Goal: Task Accomplishment & Management: Use online tool/utility

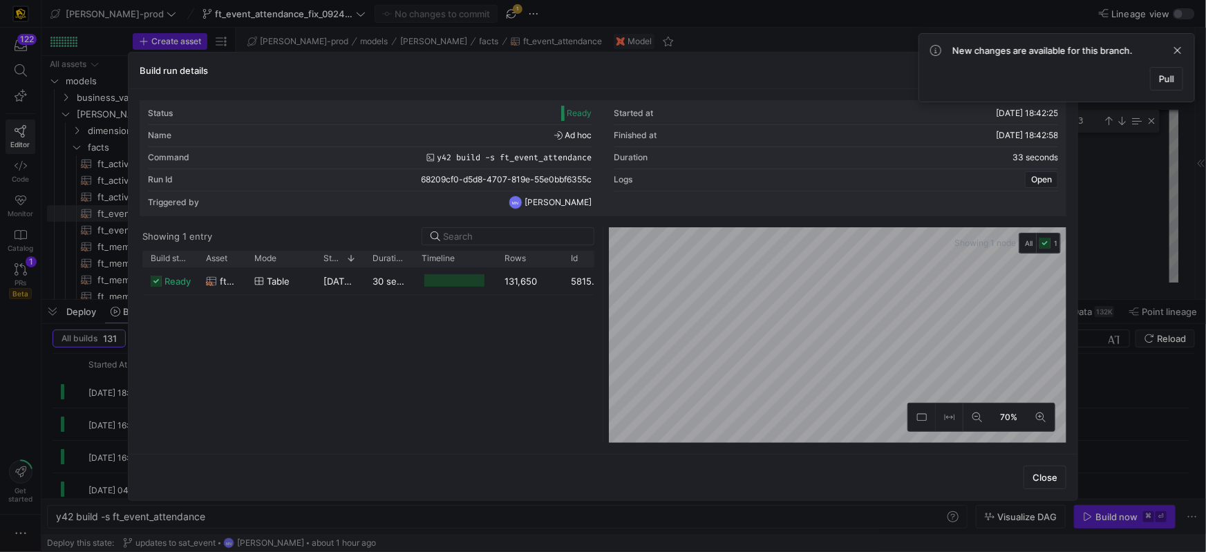
scroll to position [0, 149]
click at [1181, 51] on span at bounding box center [1178, 50] width 17 height 17
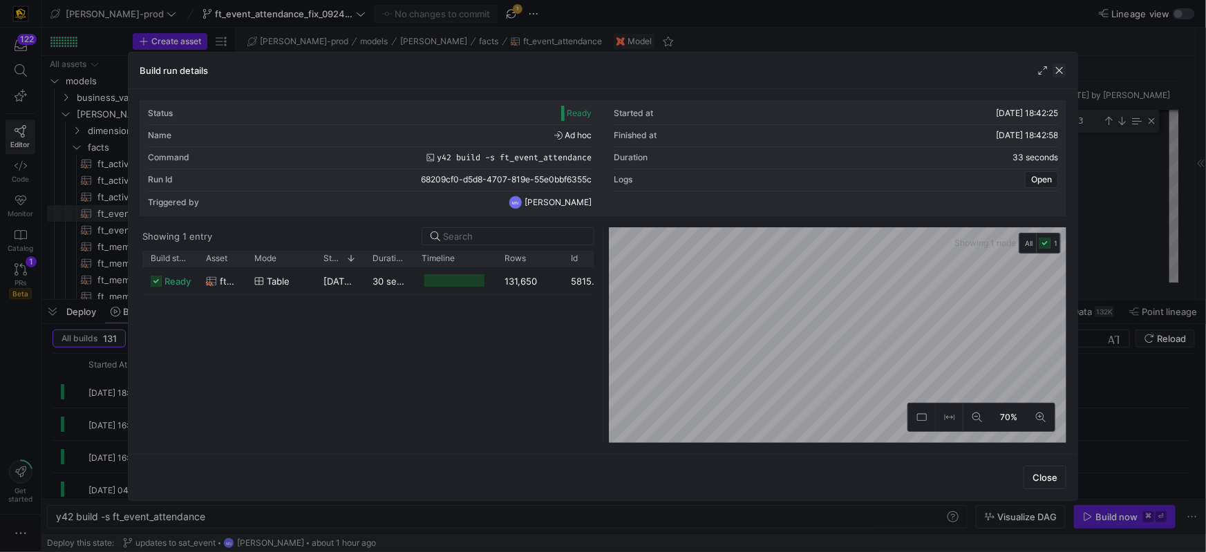
click at [1065, 73] on span "button" at bounding box center [1060, 71] width 14 height 14
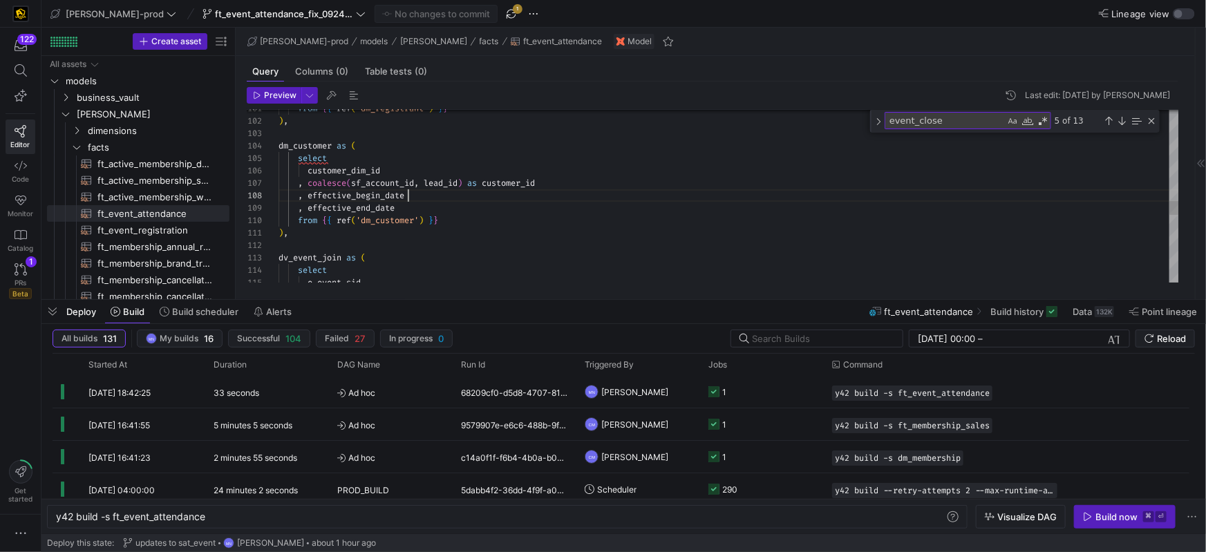
scroll to position [86, 129]
click at [588, 194] on div ", effective_begin_date" at bounding box center [729, 195] width 901 height 12
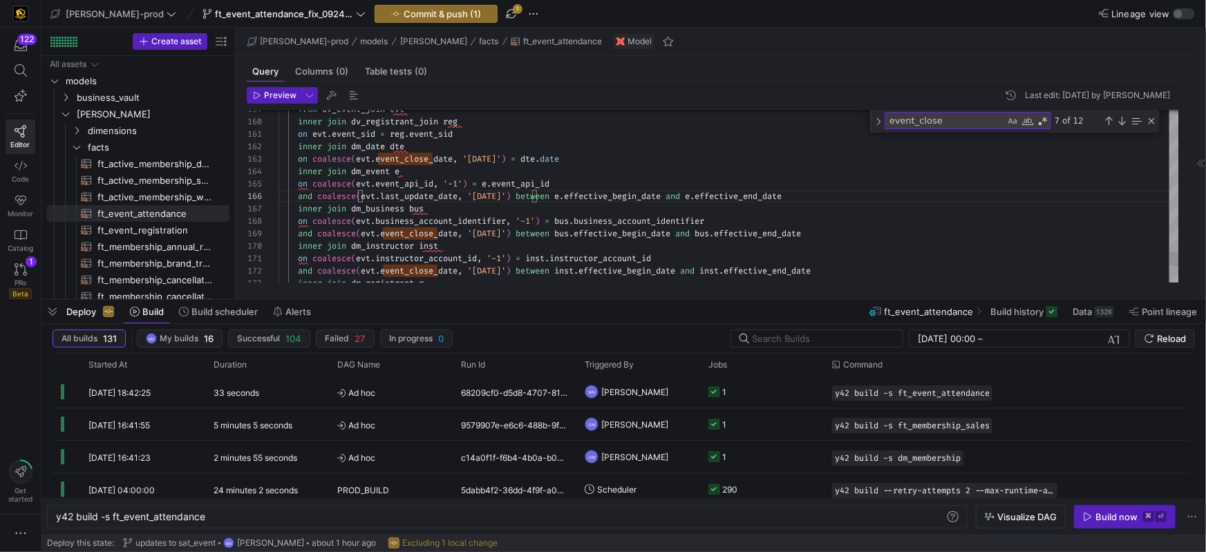
click at [416, 233] on span "event_close_date" at bounding box center [418, 233] width 77 height 11
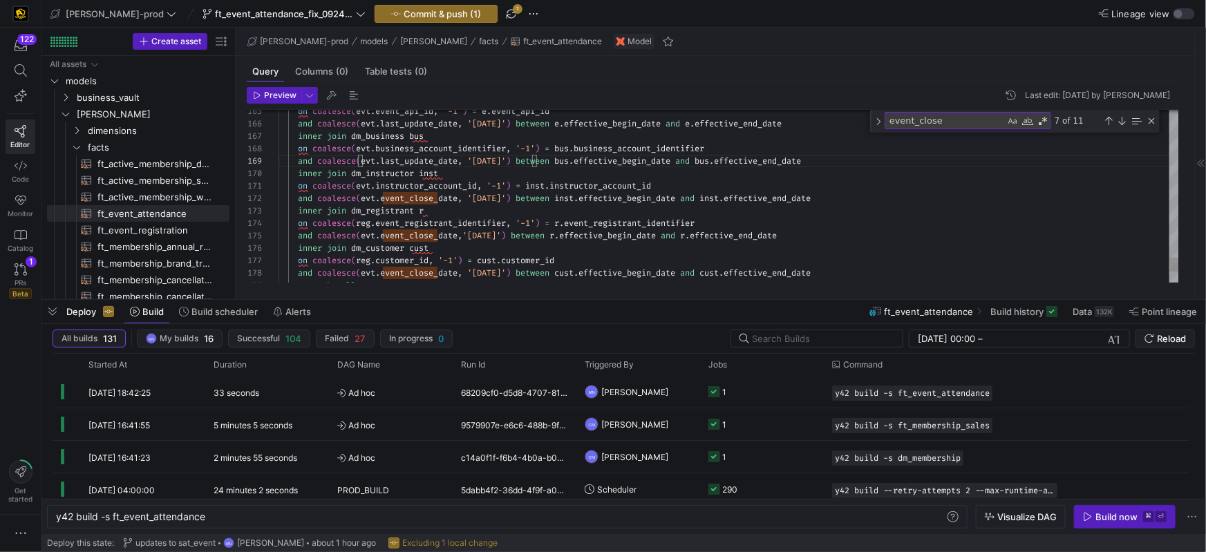
click at [412, 196] on span "event_close_date" at bounding box center [418, 198] width 77 height 11
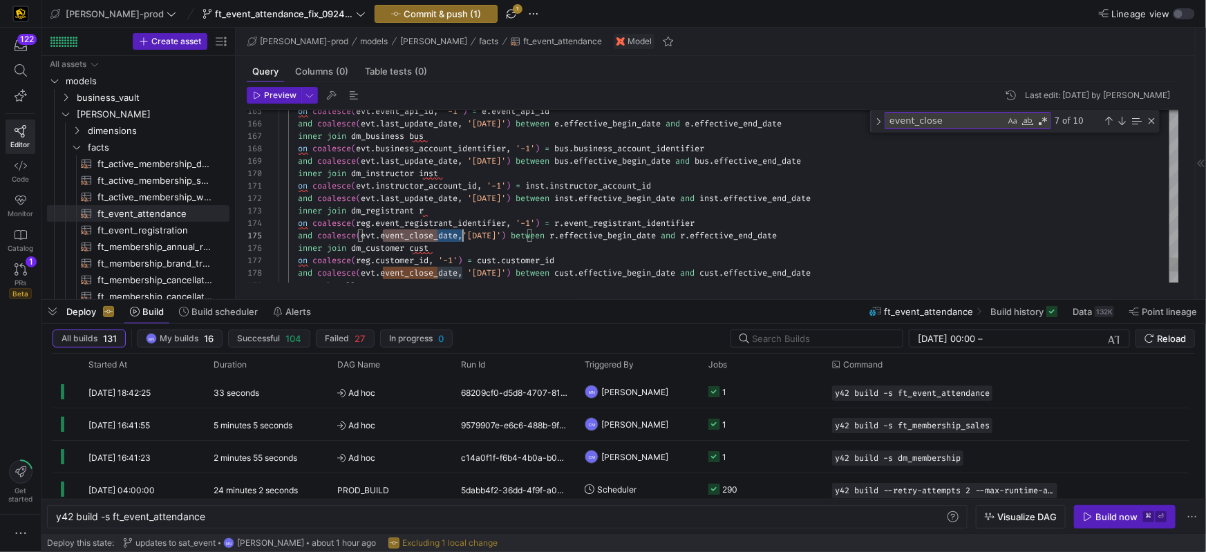
scroll to position [49, 183]
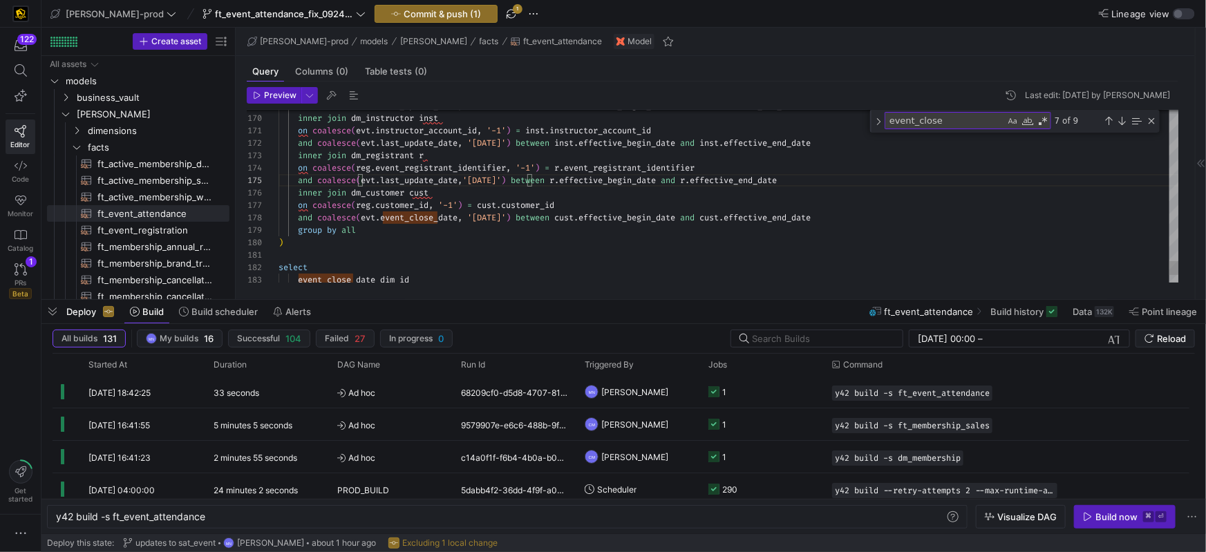
click at [406, 221] on span "event_close_date" at bounding box center [418, 217] width 77 height 11
type textarea "') = inst.instructor_account_id and coalesce(evt.last_update_date, '[DATE]') be…"
click at [404, 16] on span "Commit & push (1)" at bounding box center [442, 13] width 77 height 11
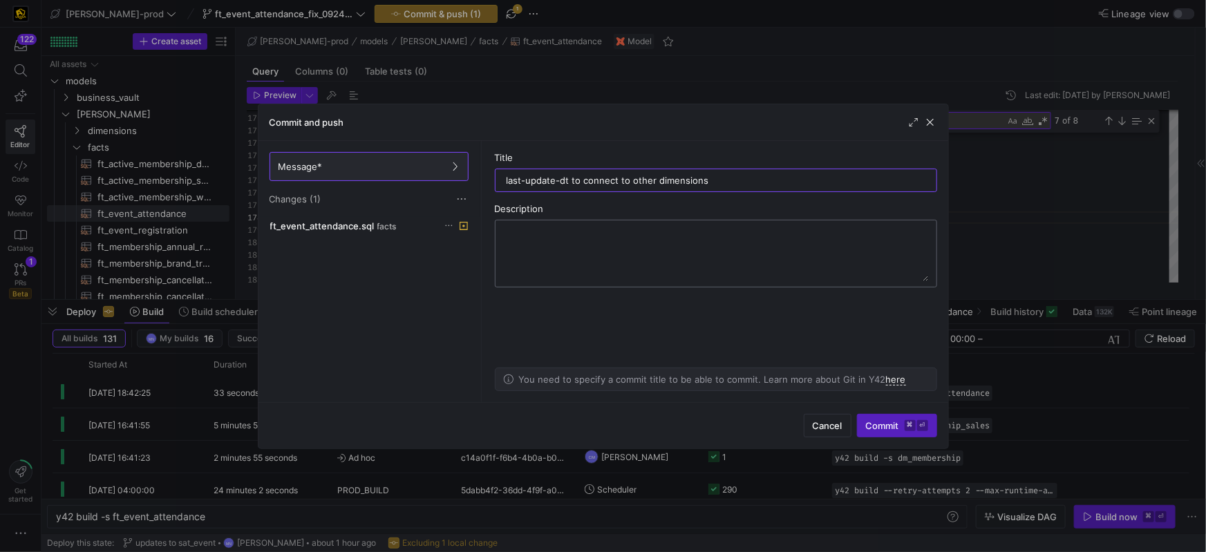
drag, startPoint x: 507, startPoint y: 182, endPoint x: 502, endPoint y: 219, distance: 37.6
click at [507, 182] on input "last-update-dt to connect to other dimensions" at bounding box center [716, 180] width 419 height 11
type input "event last-update-dt to connect to other dimensions"
click at [860, 418] on span "submit" at bounding box center [897, 426] width 79 height 22
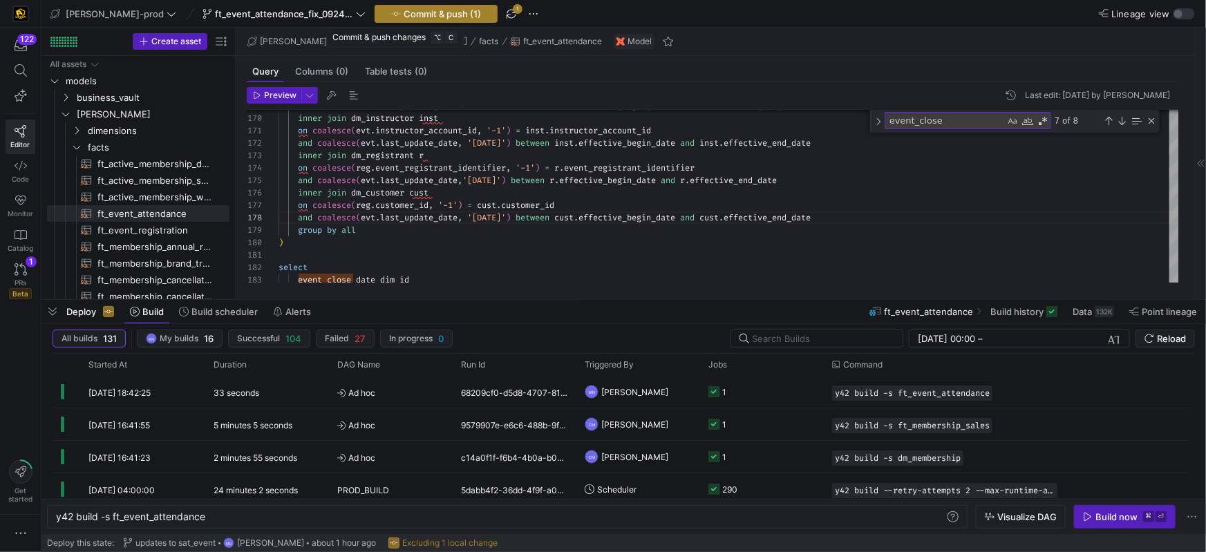
click at [431, 13] on span "Commit & push (1)" at bounding box center [442, 13] width 77 height 11
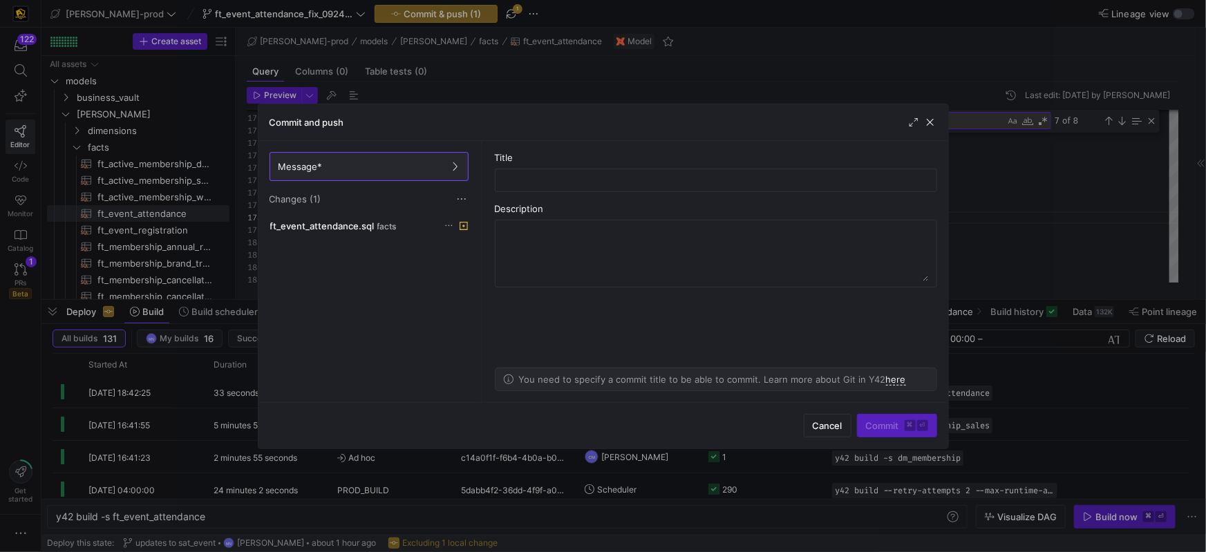
drag, startPoint x: 815, startPoint y: 427, endPoint x: 648, endPoint y: 339, distance: 188.3
click at [815, 427] on span "Cancel" at bounding box center [828, 425] width 30 height 11
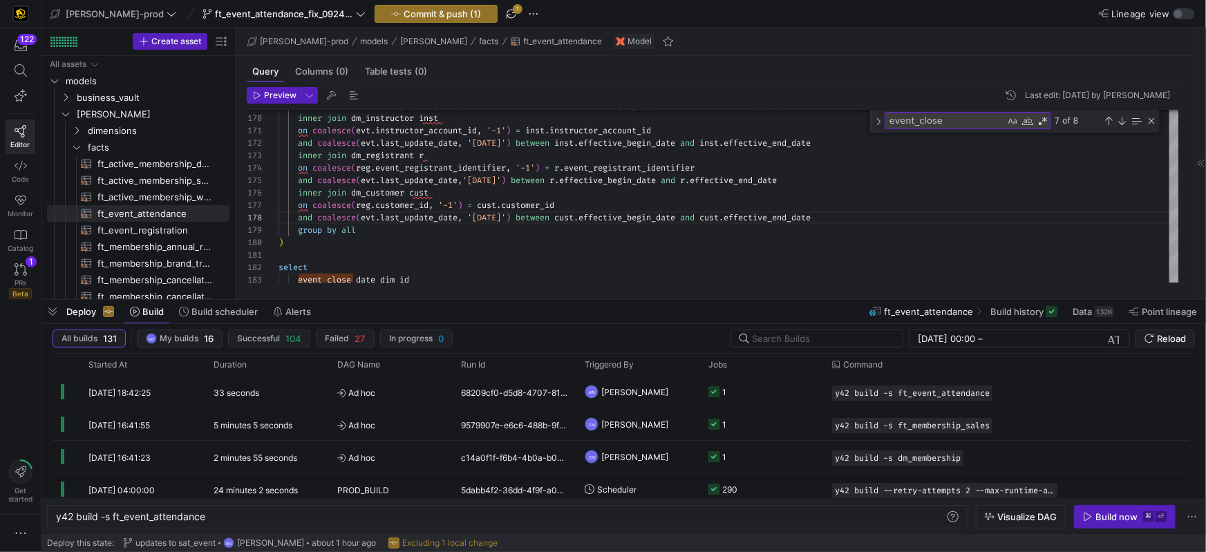
click at [503, 12] on span "button" at bounding box center [511, 14] width 17 height 17
click at [404, 10] on span "Commit & push (1)" at bounding box center [442, 13] width 77 height 11
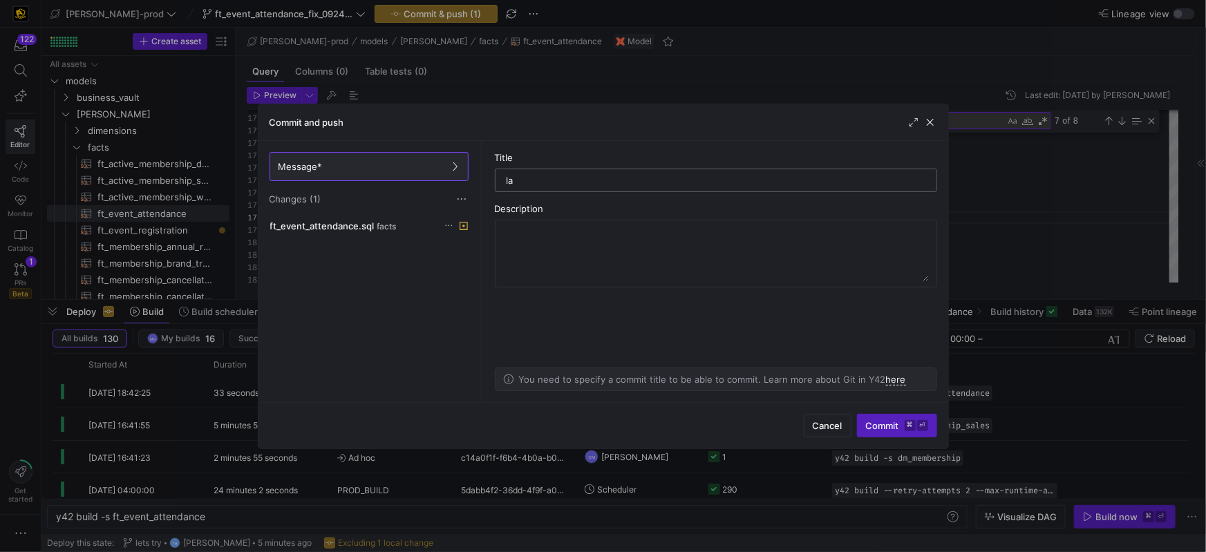
type input "l"
type input "event last-update-dt for connecting to other dimension data"
click at [888, 424] on span "Commit ⌘ ⏎" at bounding box center [897, 425] width 62 height 11
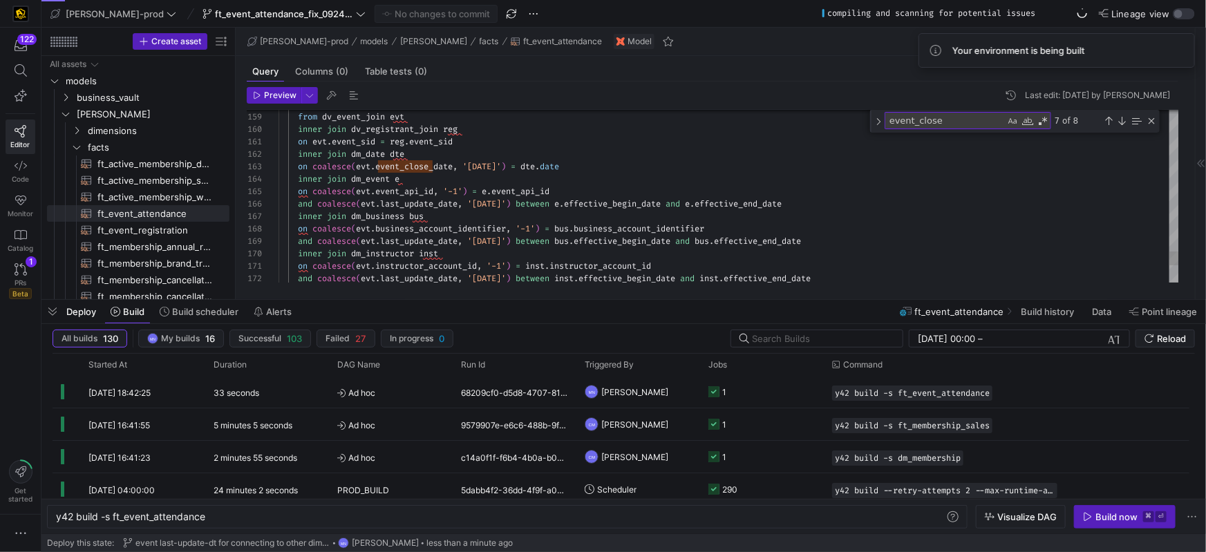
type textarea "on evt.event_sid = reg.event_sid inner join dm_date dte on coalesce(evt.event_c…"
click at [431, 203] on span "last_update_date" at bounding box center [418, 203] width 77 height 11
drag, startPoint x: 431, startPoint y: 203, endPoint x: 439, endPoint y: 203, distance: 8.3
click at [431, 203] on span "last_update_date" at bounding box center [418, 203] width 77 height 11
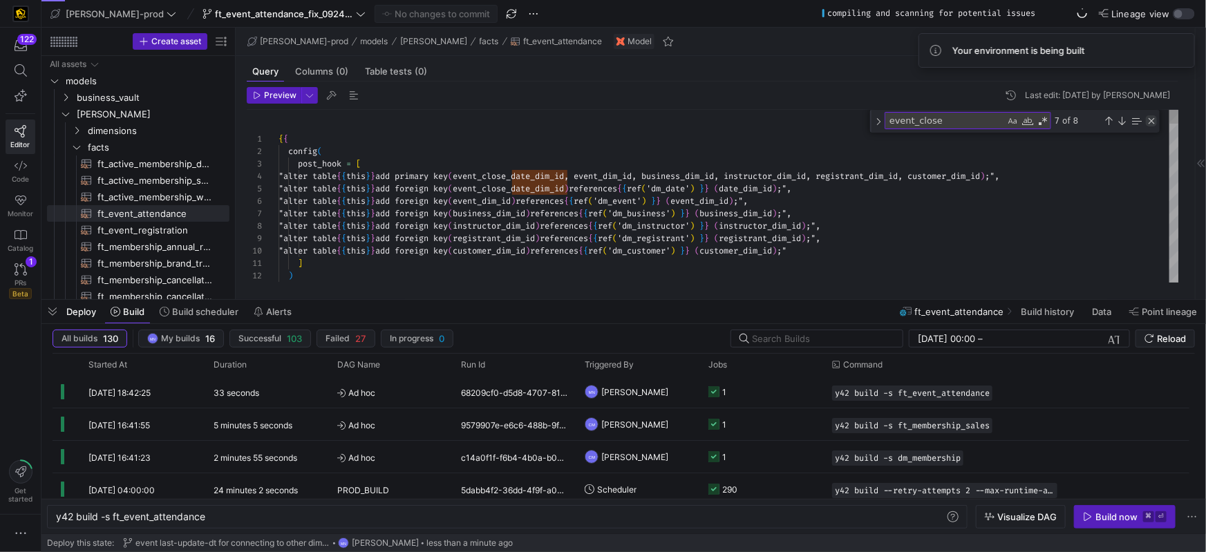
click at [1156, 122] on div "Close (Escape)" at bounding box center [1151, 120] width 11 height 11
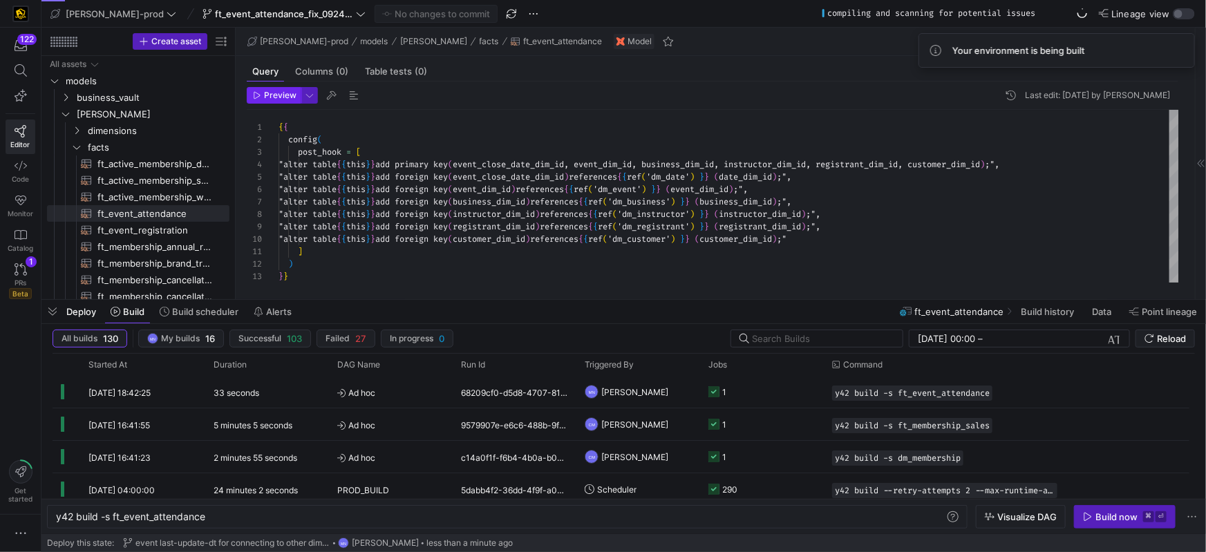
click at [285, 100] on span "Preview" at bounding box center [280, 96] width 32 height 10
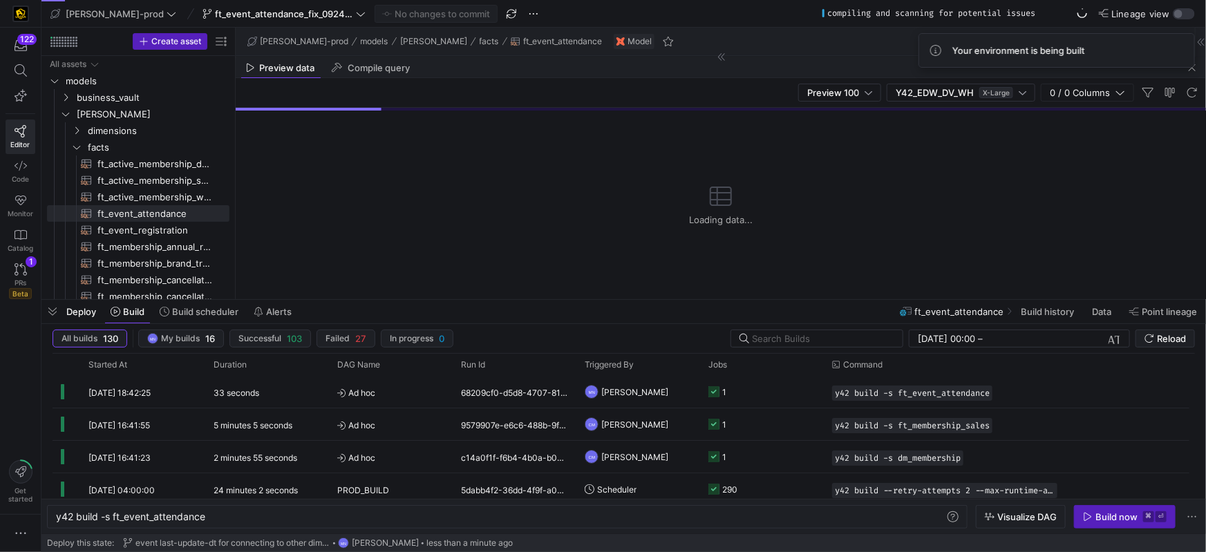
scroll to position [0, 0]
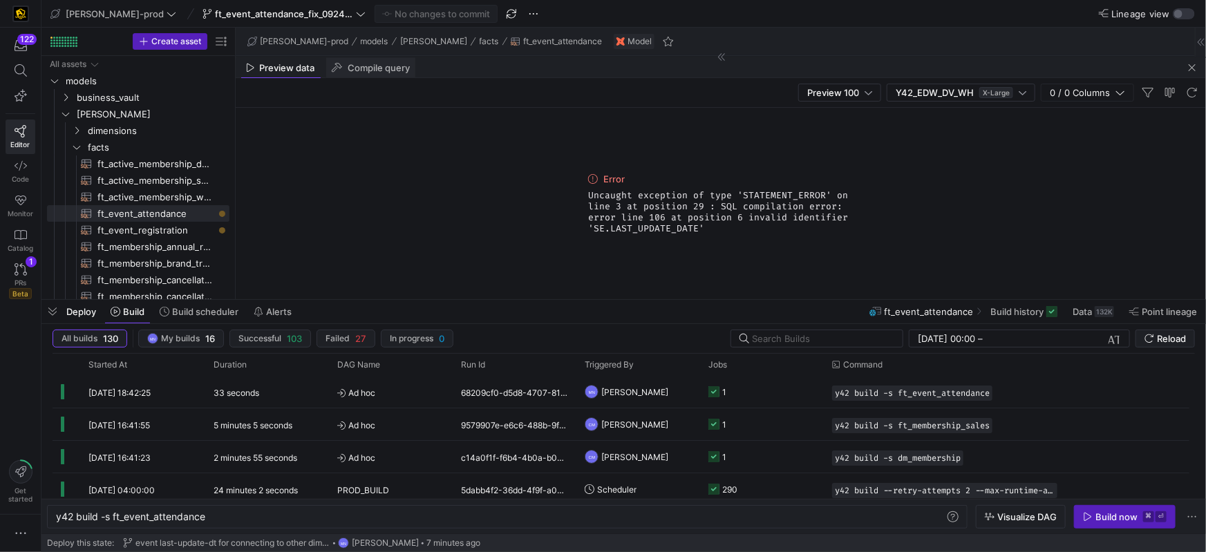
click at [403, 68] on span "Compile query" at bounding box center [379, 68] width 62 height 9
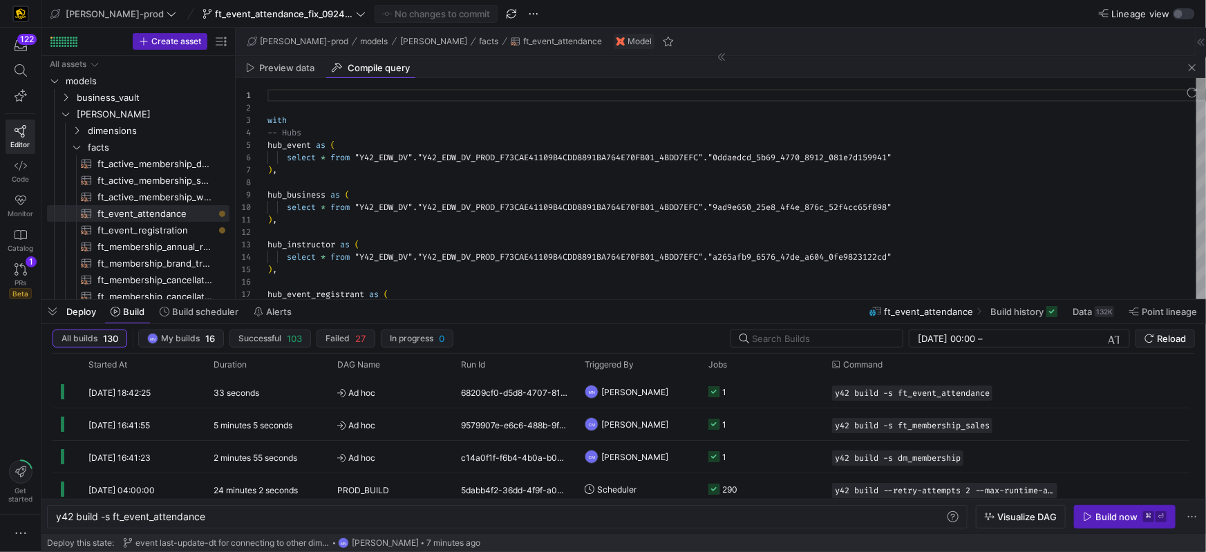
click at [509, 180] on div at bounding box center [737, 182] width 939 height 12
type textarea "with -- Hubs hub_event as ( select * from "Y42_EDW_DV"."Y42_EDW_DV_PROD_F73CAE4…"
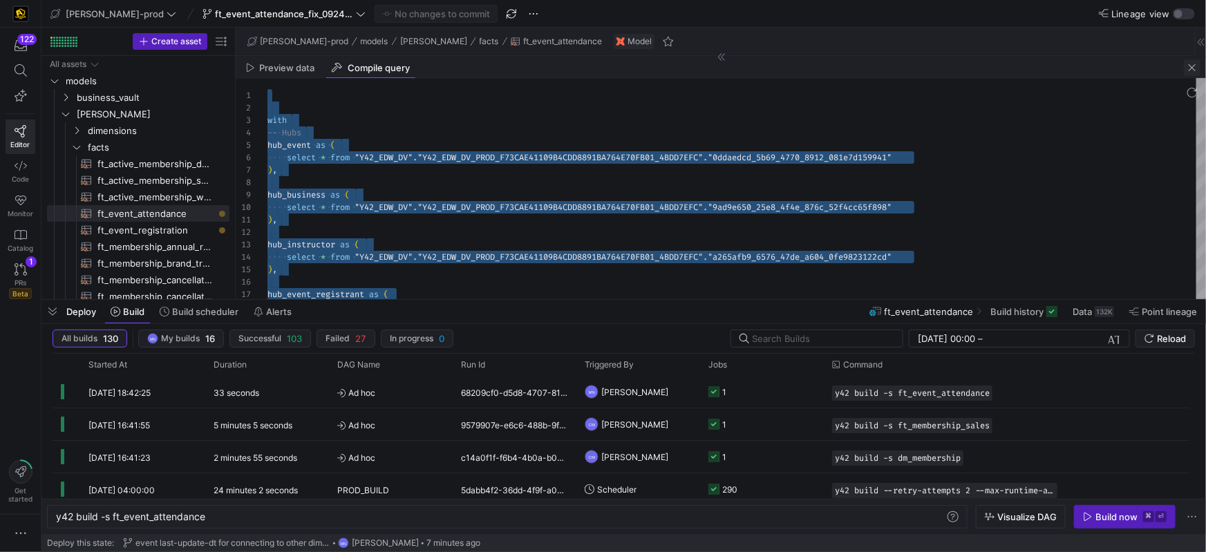
click at [1195, 68] on span "button" at bounding box center [1192, 67] width 17 height 17
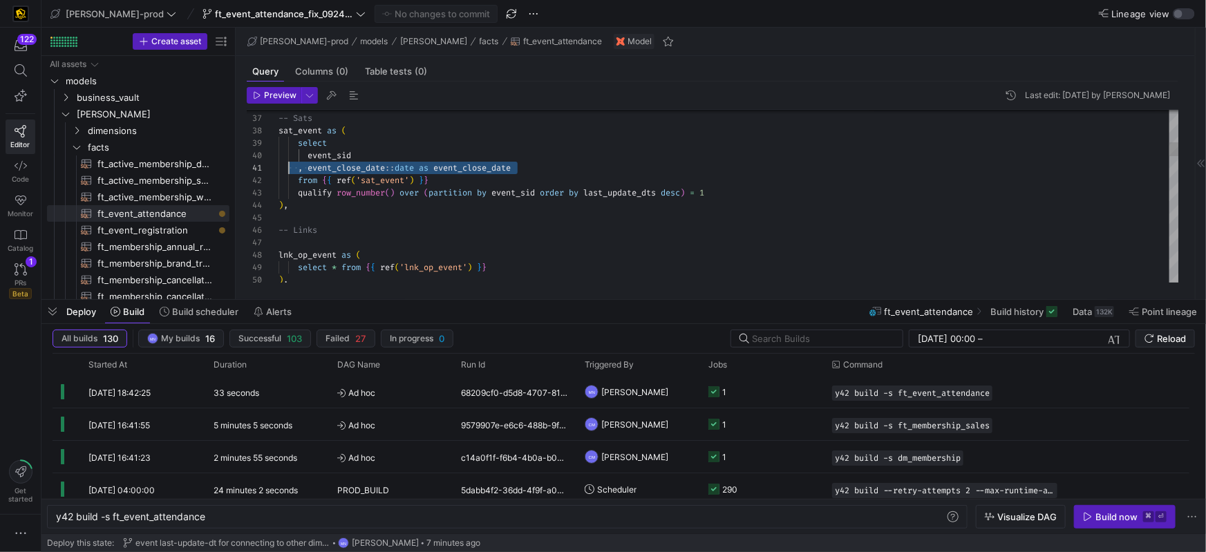
scroll to position [0, 0]
drag, startPoint x: 540, startPoint y: 171, endPoint x: 241, endPoint y: 168, distance: 299.3
click at [240, 167] on div "Preview Last edit: [DATE] by [PERSON_NAME] 40 41 42 43 44 45 46 47 48 49 50 39 …" at bounding box center [713, 185] width 954 height 207
click at [559, 169] on div ", event_close_date :: date as event_close_date" at bounding box center [729, 168] width 901 height 12
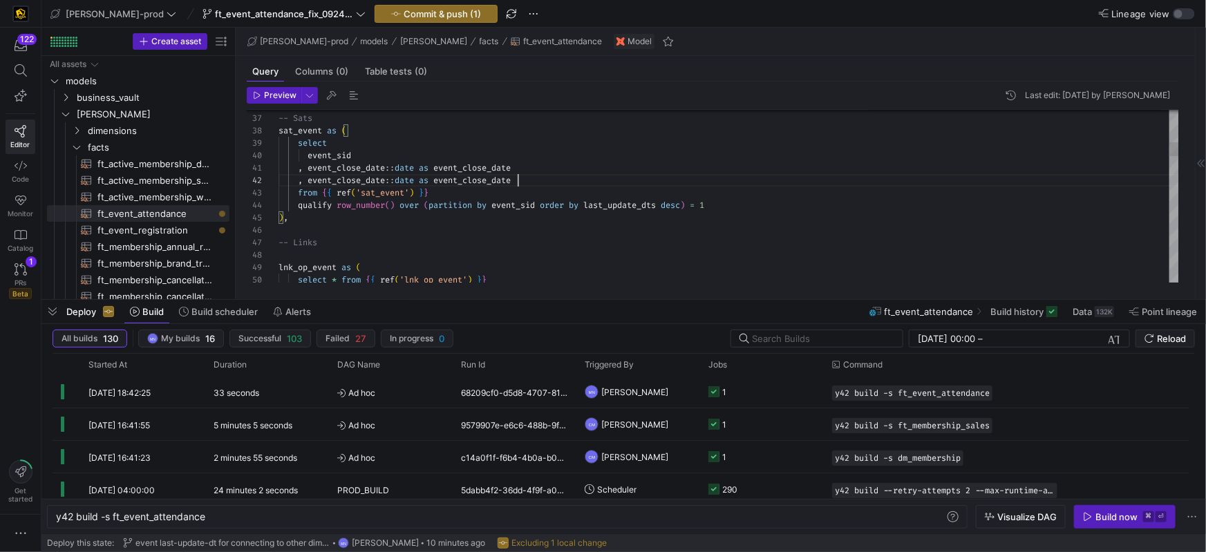
scroll to position [12, 238]
drag, startPoint x: 456, startPoint y: 178, endPoint x: 469, endPoint y: 181, distance: 14.1
click at [457, 178] on div at bounding box center [603, 276] width 1206 height 552
click at [497, 179] on span "event_close_date" at bounding box center [471, 180] width 77 height 11
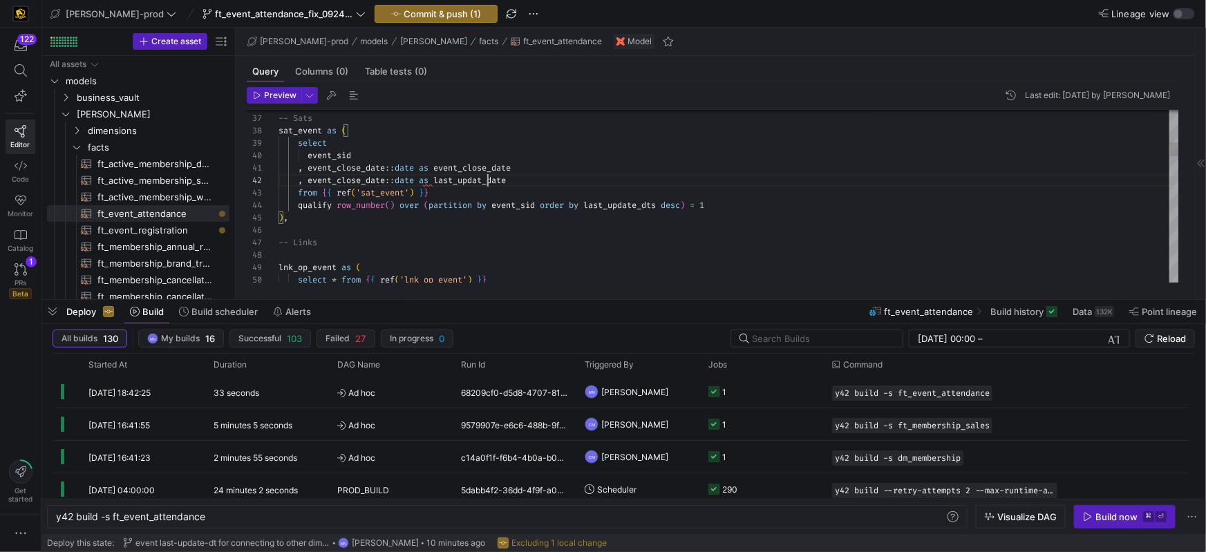
scroll to position [12, 214]
type textarea ", event_close_date::date as event_close_date , event_close_date::date as last_u…"
click at [388, 182] on div at bounding box center [603, 276] width 1206 height 552
drag, startPoint x: 391, startPoint y: 182, endPoint x: 393, endPoint y: 209, distance: 27.8
click at [391, 182] on span "::" at bounding box center [390, 180] width 10 height 11
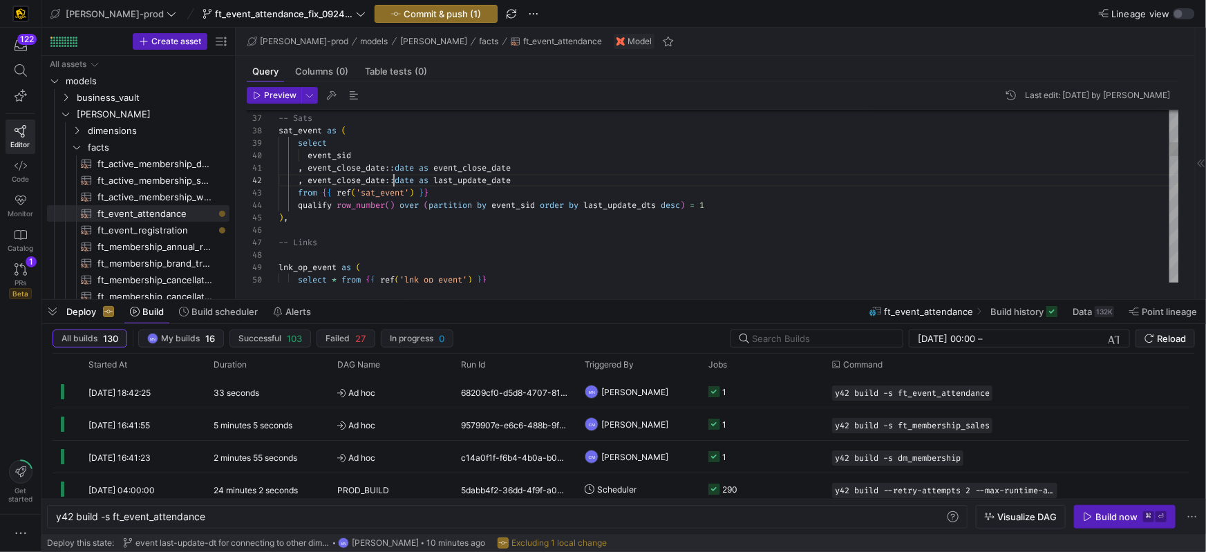
scroll to position [12, 114]
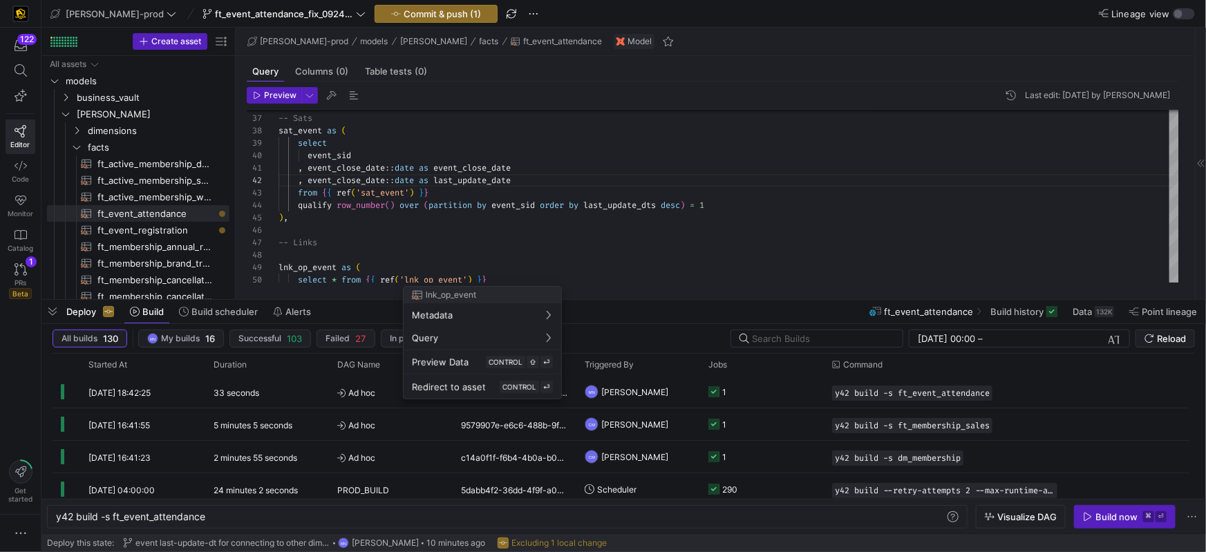
click at [368, 180] on div at bounding box center [603, 276] width 1206 height 552
click at [368, 180] on span "event_close_date" at bounding box center [346, 180] width 77 height 11
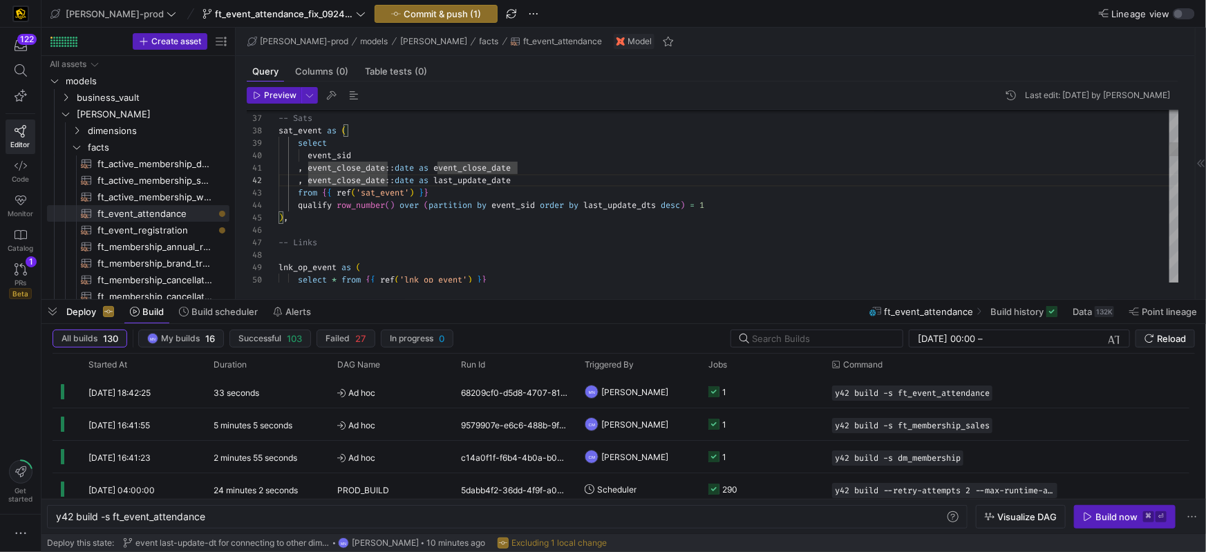
drag, startPoint x: 386, startPoint y: 179, endPoint x: 397, endPoint y: 202, distance: 25.4
click at [385, 179] on span "event_close_date" at bounding box center [346, 180] width 77 height 11
click at [409, 228] on div at bounding box center [729, 230] width 901 height 12
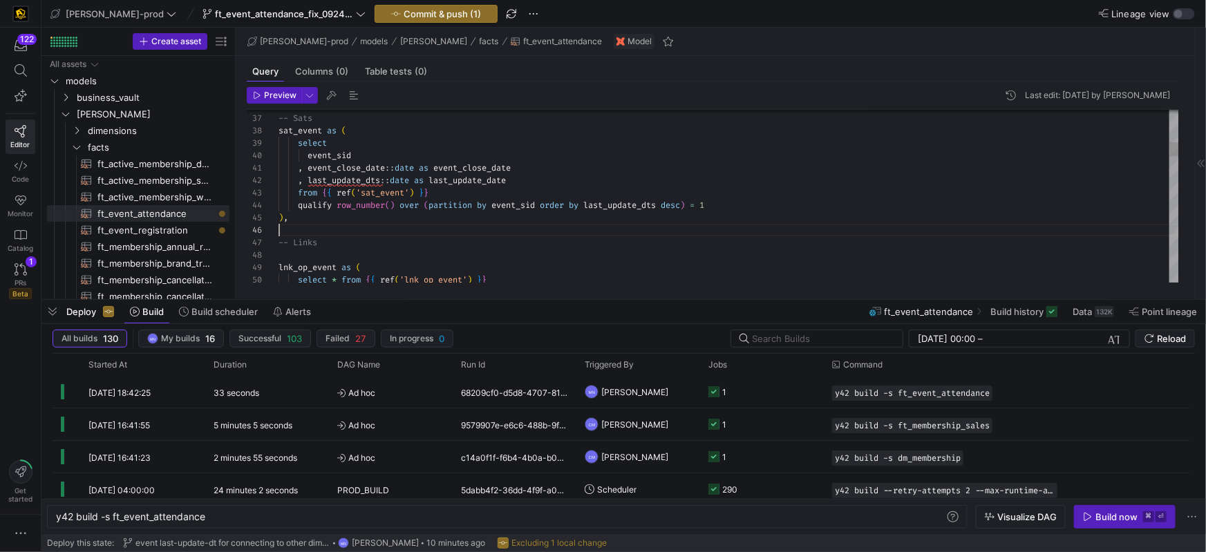
scroll to position [62, 0]
type textarea ", event_close_date::date as event_close_date , last_update_dts::date as last_up…"
click at [411, 15] on span "Commit & push (1)" at bounding box center [442, 13] width 77 height 11
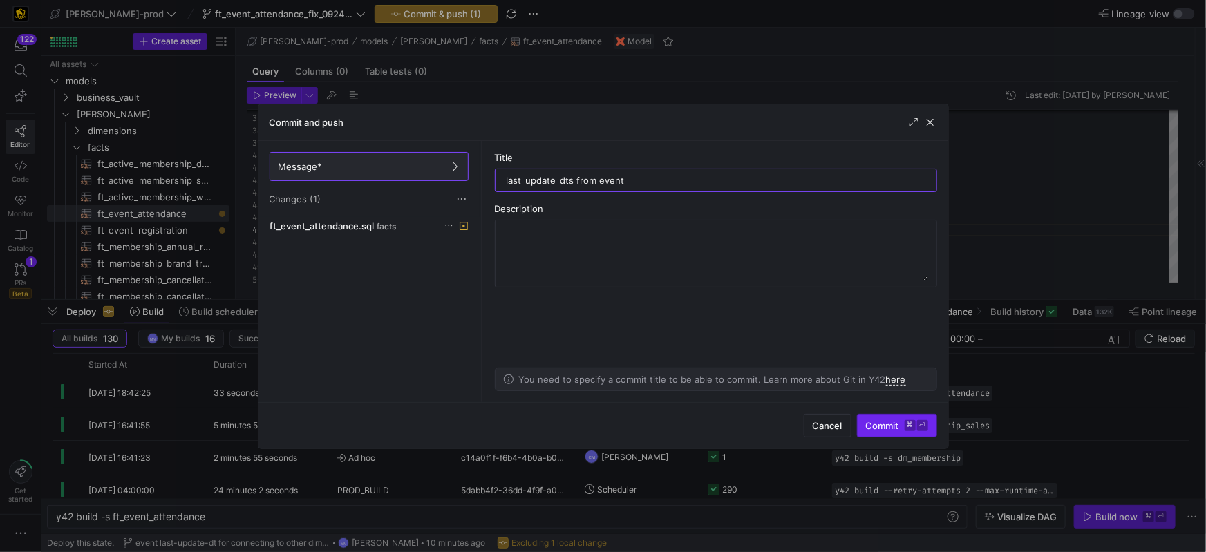
type input "last_update_dts from event"
click at [882, 423] on span "Commit ⌘ ⏎" at bounding box center [897, 425] width 62 height 11
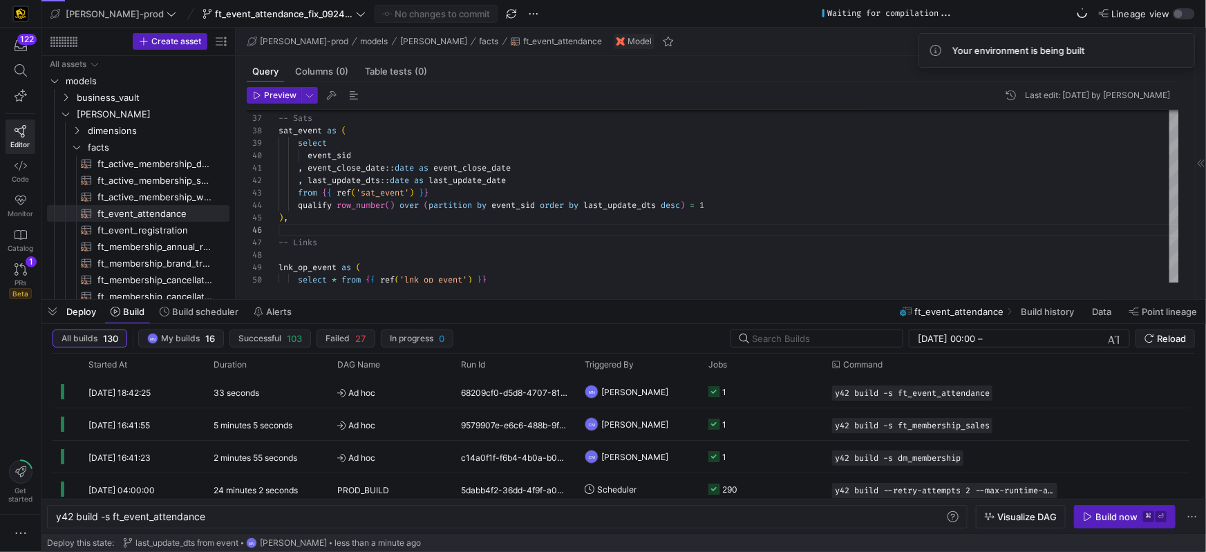
click at [339, 92] on header "Preview Last edit: [DATE] by [PERSON_NAME]" at bounding box center [713, 98] width 932 height 23
click at [332, 97] on span "button" at bounding box center [331, 95] width 17 height 17
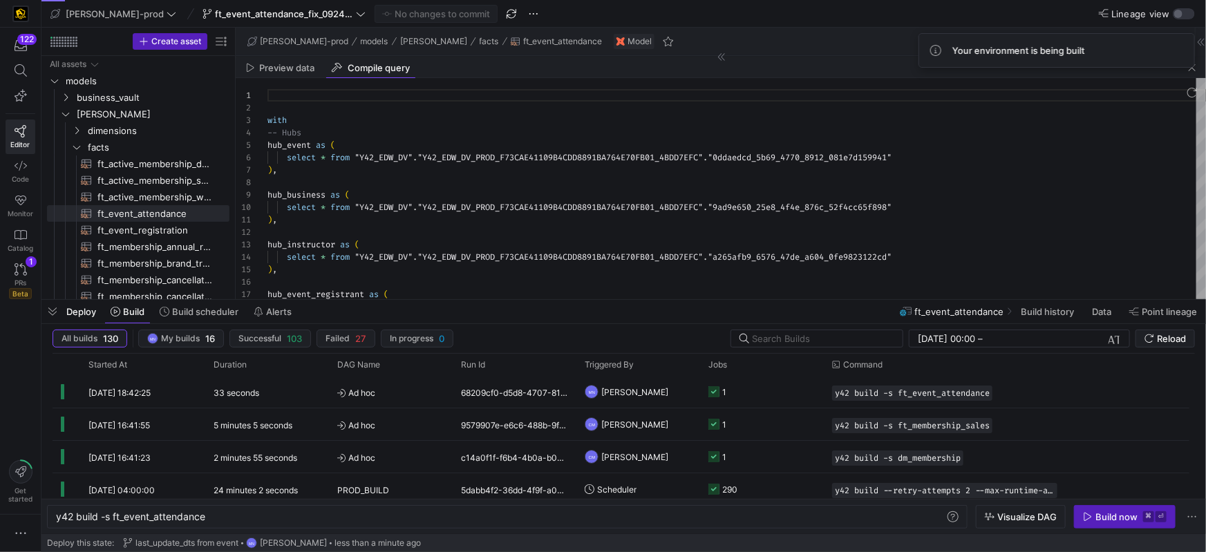
scroll to position [124, 0]
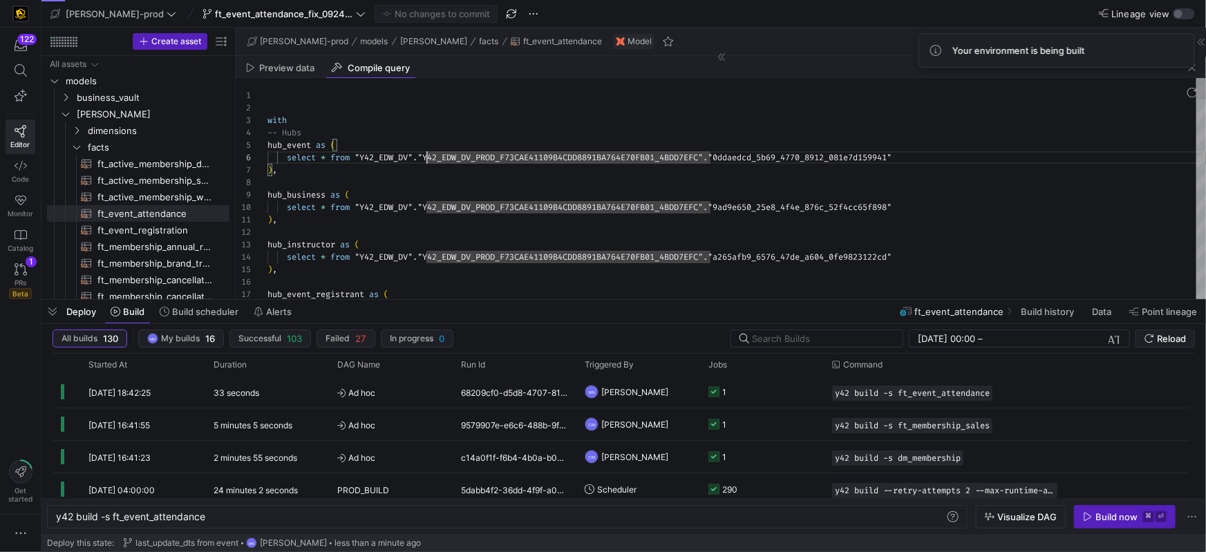
type textarea "with -- Hubs hub_event as ( select * from "Y42_EDW_DV"."Y42_EDW_DV_PROD_F73CAE4…"
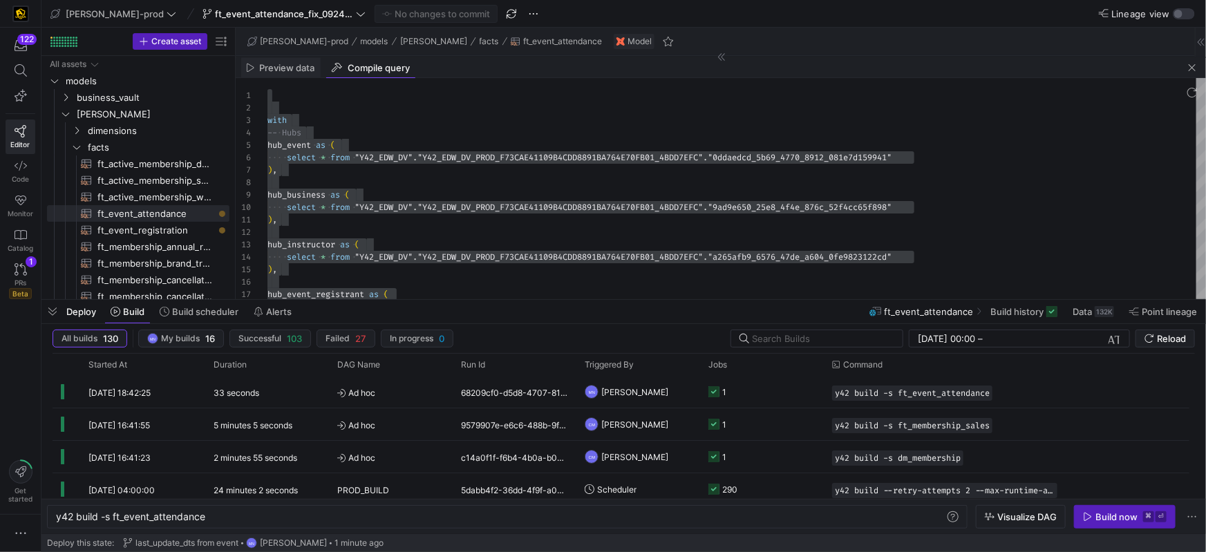
click at [283, 69] on span "Preview data" at bounding box center [287, 68] width 55 height 9
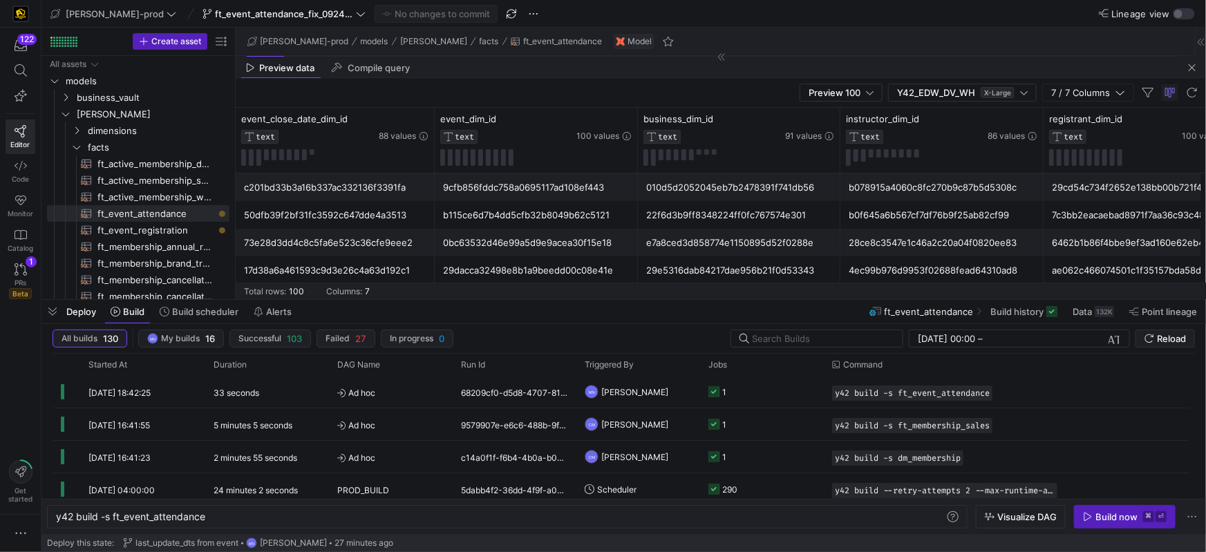
drag, startPoint x: 1194, startPoint y: 68, endPoint x: 1192, endPoint y: 62, distance: 7.0
click at [1194, 68] on span "button" at bounding box center [1192, 67] width 17 height 17
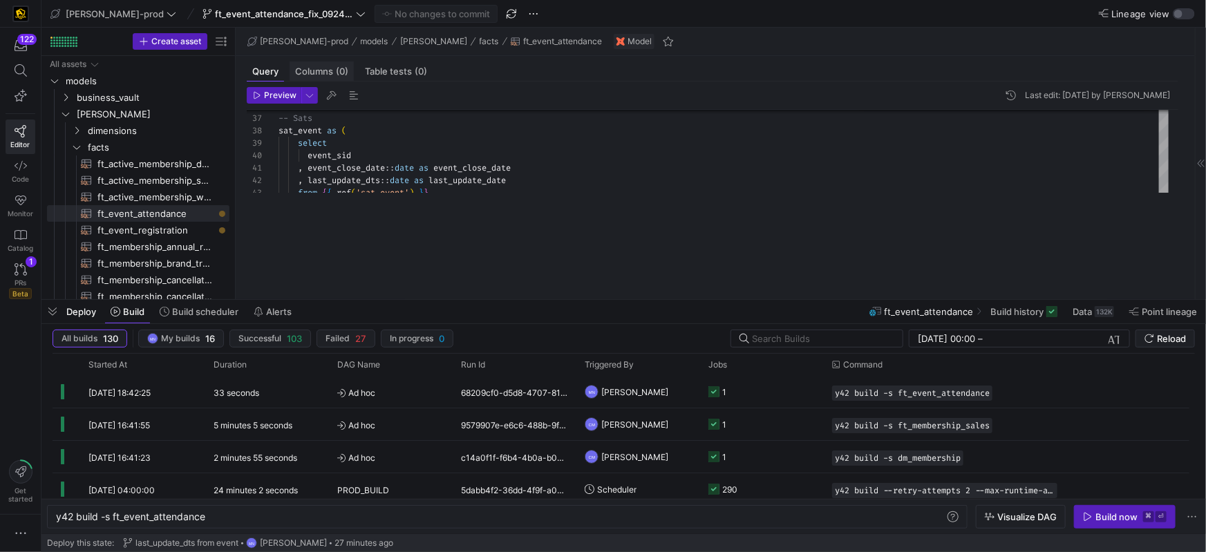
scroll to position [0, 0]
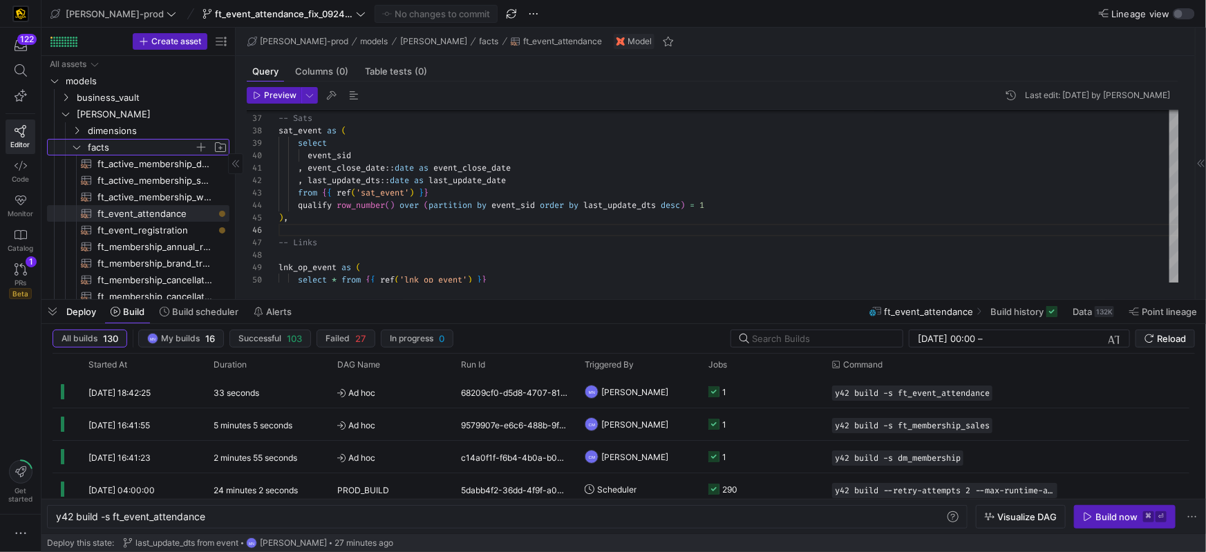
click at [72, 147] on icon "Press SPACE to select this row." at bounding box center [77, 147] width 10 height 8
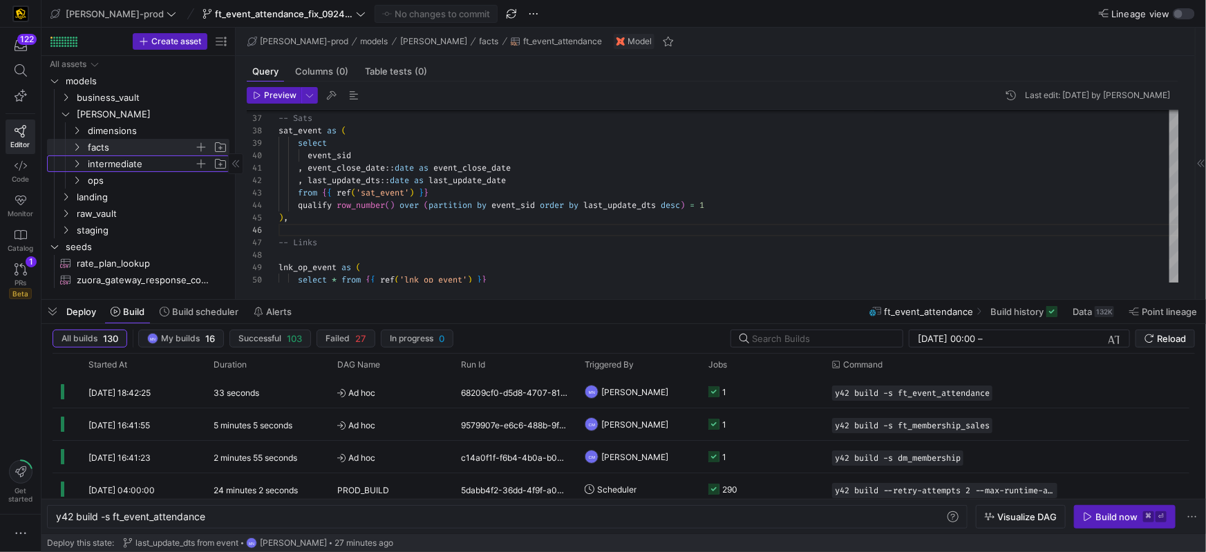
click at [79, 171] on span "intermediate" at bounding box center [149, 163] width 159 height 15
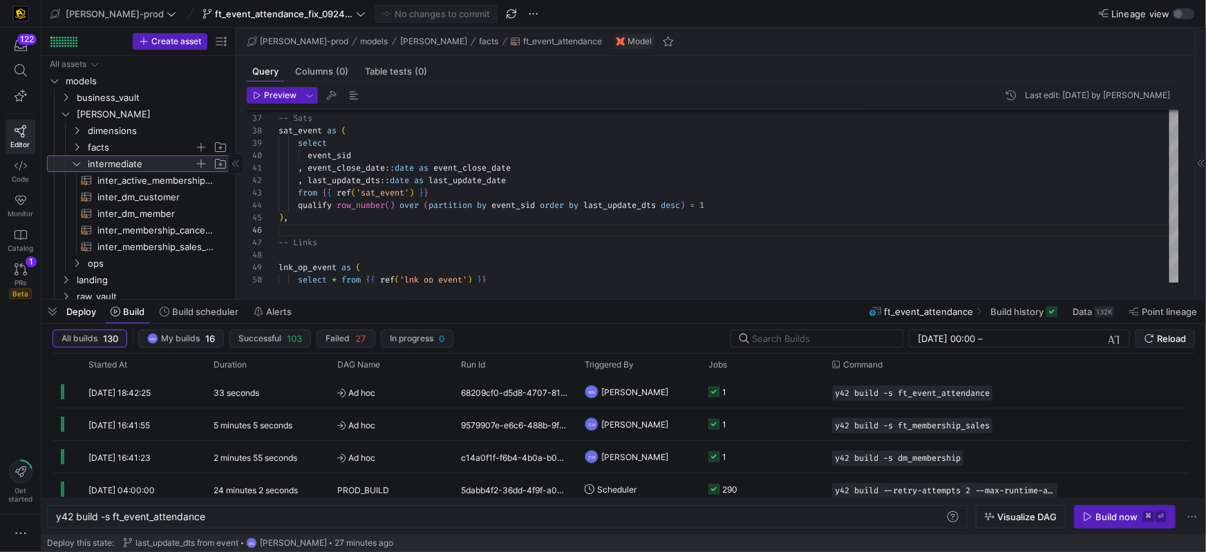
click at [79, 164] on icon at bounding box center [76, 163] width 7 height 3
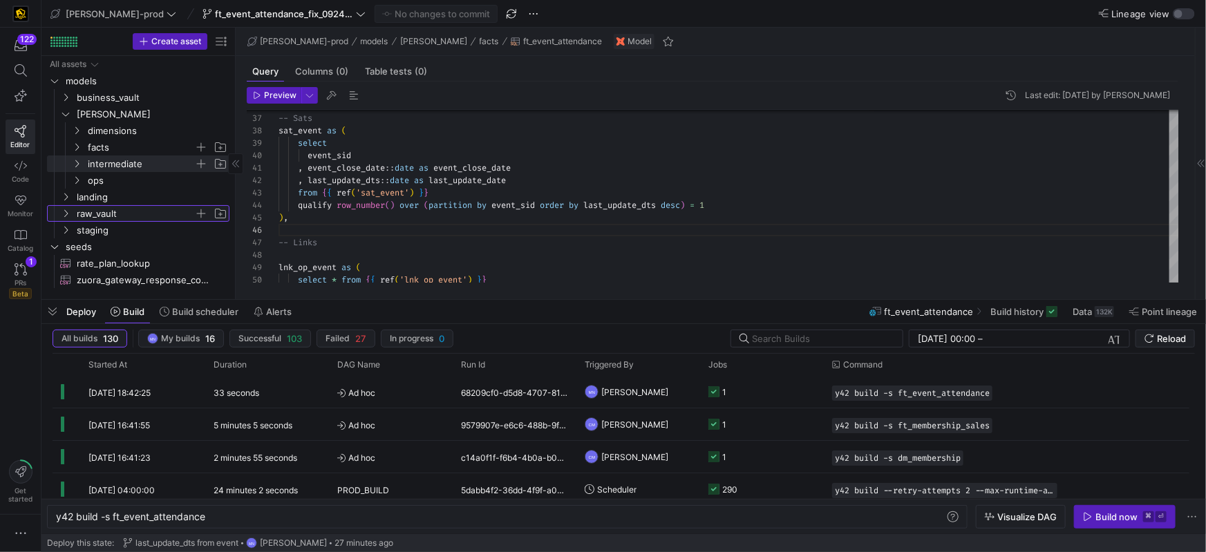
click at [66, 214] on icon "Press SPACE to select this row." at bounding box center [66, 213] width 10 height 8
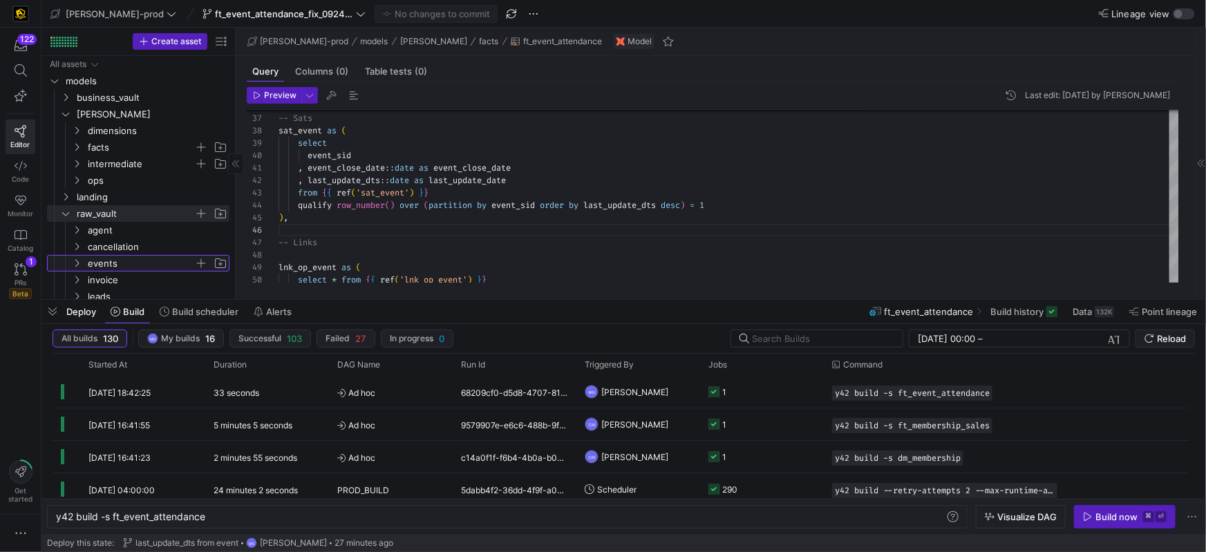
drag, startPoint x: 109, startPoint y: 270, endPoint x: 100, endPoint y: 269, distance: 9.0
click at [109, 270] on span "events" at bounding box center [141, 264] width 106 height 16
drag, startPoint x: 153, startPoint y: 283, endPoint x: 194, endPoint y: 270, distance: 42.2
click at [153, 283] on span "rv_curriculum​​​​​​​​​​" at bounding box center [155, 280] width 116 height 16
type textarea "-- File Name: rv_curriculum.sql -- Last Modified: [DATE] -- Materialization: vi…"
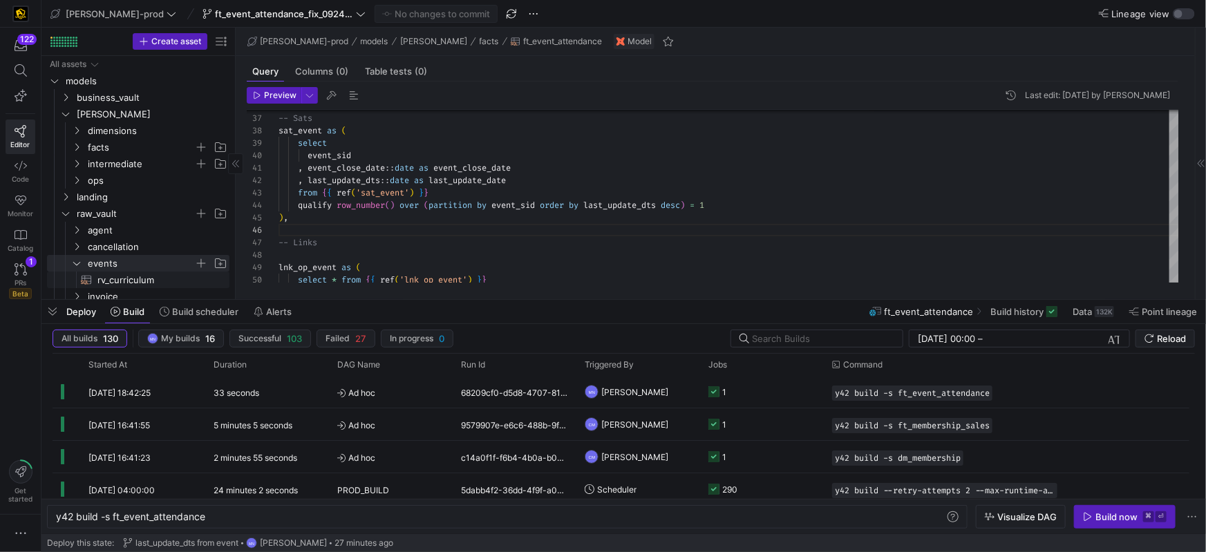
type textarea "y42 build -s rv_curriculum"
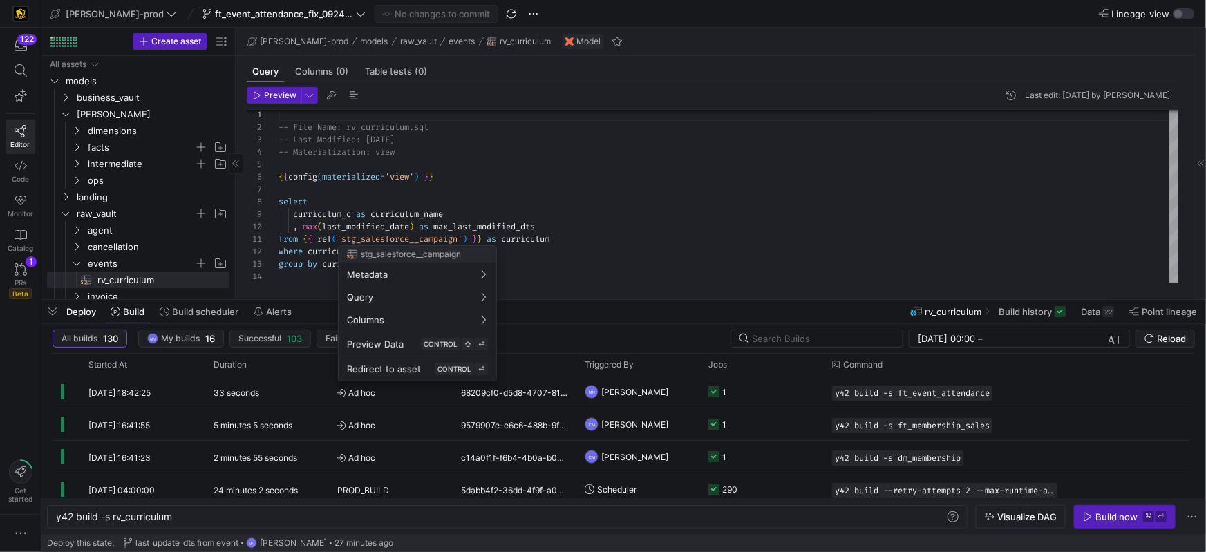
click at [82, 261] on div at bounding box center [603, 276] width 1206 height 552
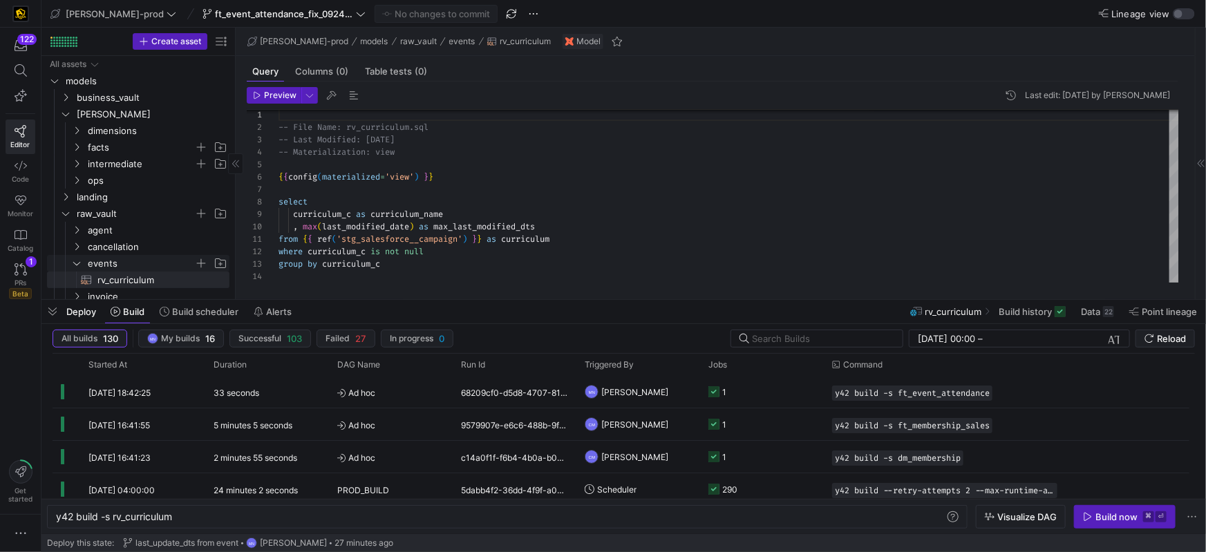
click at [76, 265] on icon "Press SPACE to select this row." at bounding box center [76, 263] width 7 height 3
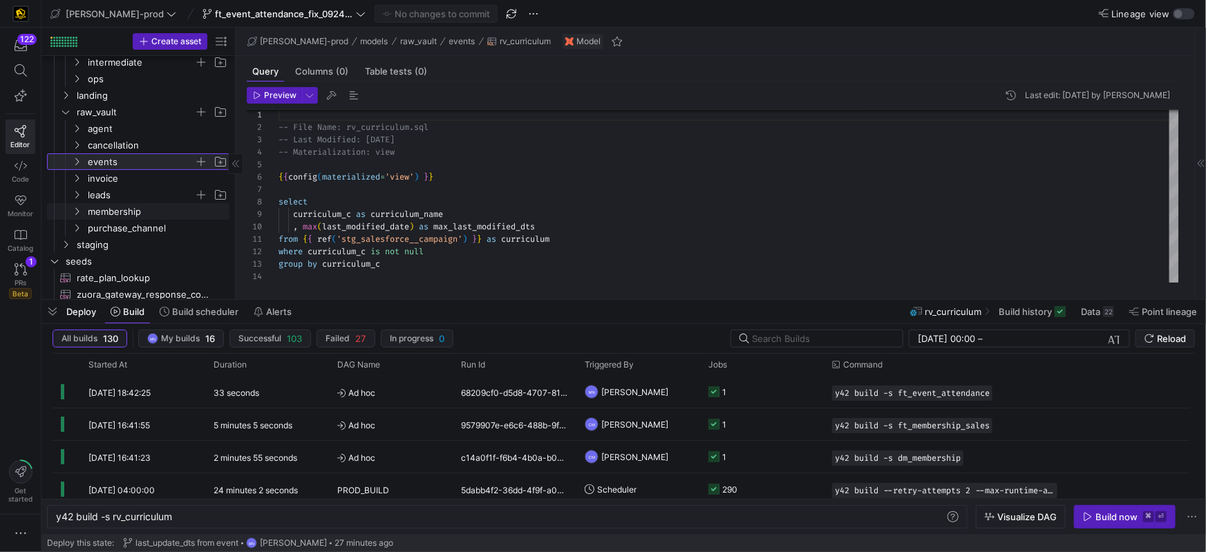
scroll to position [104, 0]
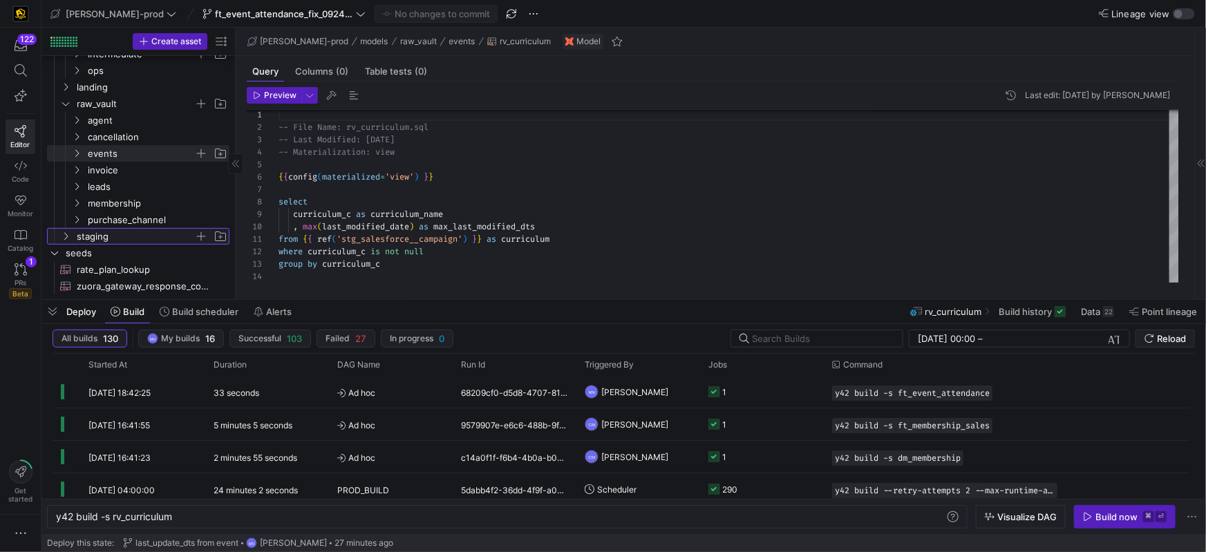
click at [71, 236] on y42-icon "Press SPACE to select this row." at bounding box center [65, 236] width 11 height 11
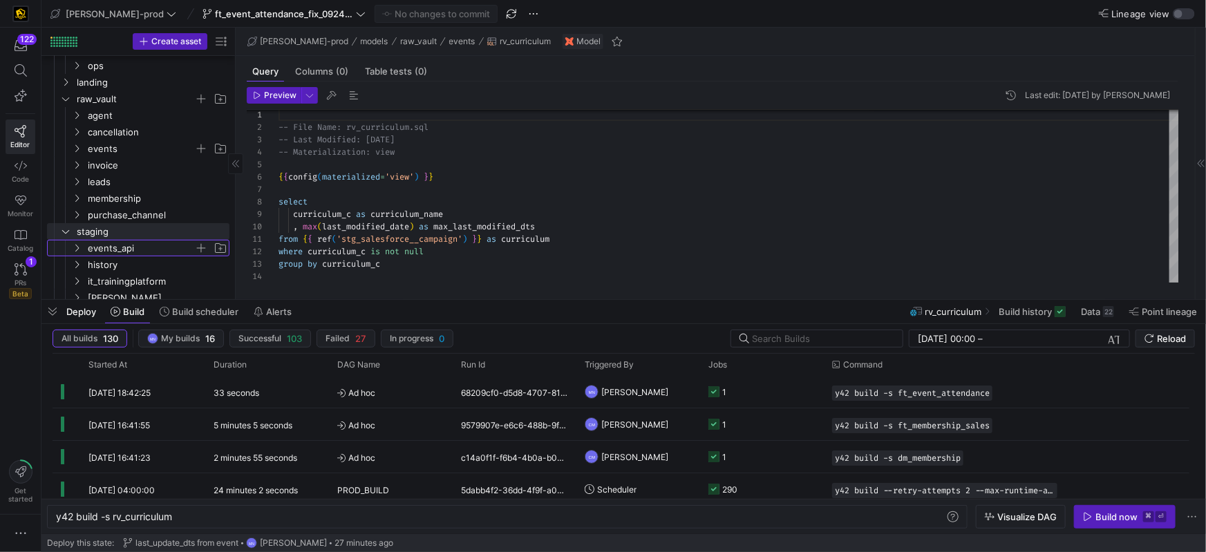
click at [82, 249] on y42-icon "Press SPACE to select this row." at bounding box center [76, 248] width 11 height 11
drag, startPoint x: 147, startPoint y: 266, endPoint x: 131, endPoint y: 270, distance: 16.4
click at [149, 266] on span "stg_events_api__EVENTS​​​​​​​​​​" at bounding box center [155, 265] width 116 height 16
type textarea "-- File Name: stg_events__EVENTS.sql -- Materialization: table WITH source AS (…"
type textarea "y42 build -s stg_events_api__EVENTS"
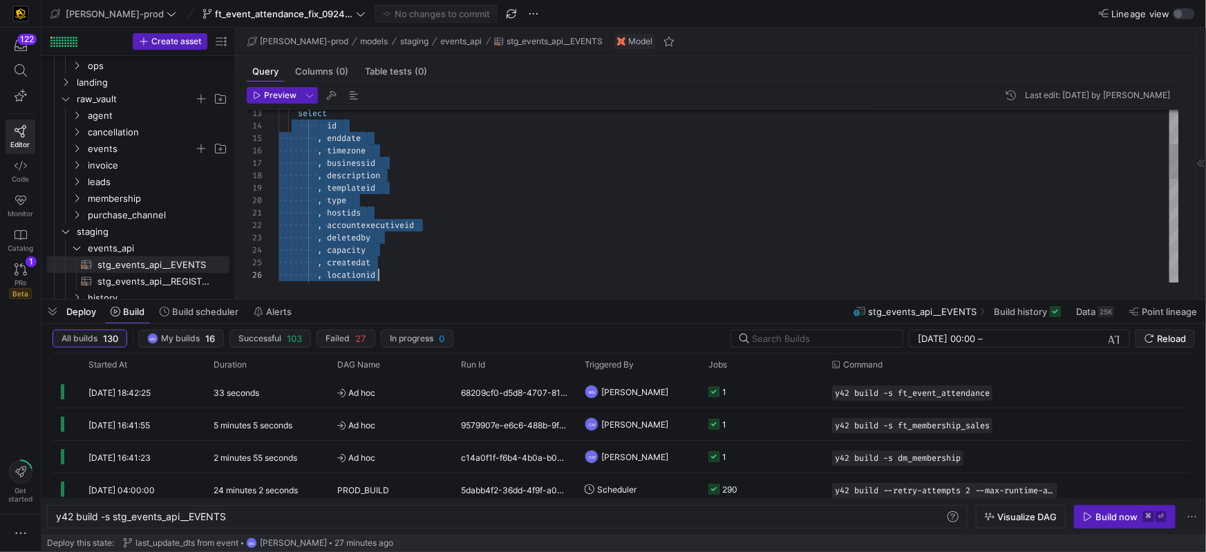
scroll to position [37, 100]
drag, startPoint x: 299, startPoint y: 124, endPoint x: 396, endPoint y: 274, distance: 177.9
click at [396, 274] on div ", round ( price / 100.0 , 2 ) as price , locationid , createdat , capacity , de…" at bounding box center [729, 363] width 901 height 832
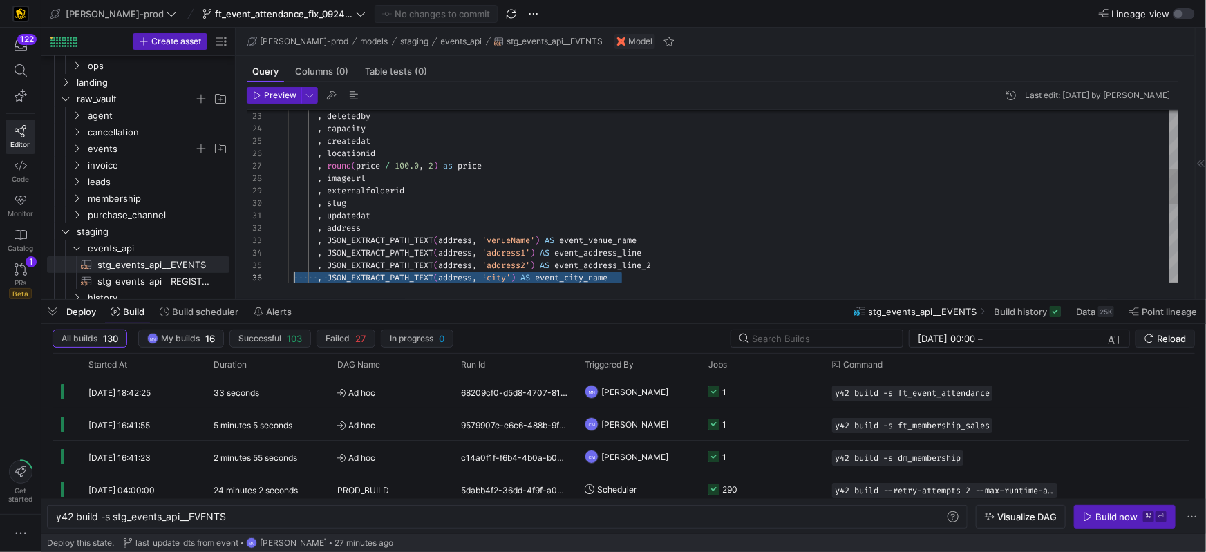
scroll to position [24, 4]
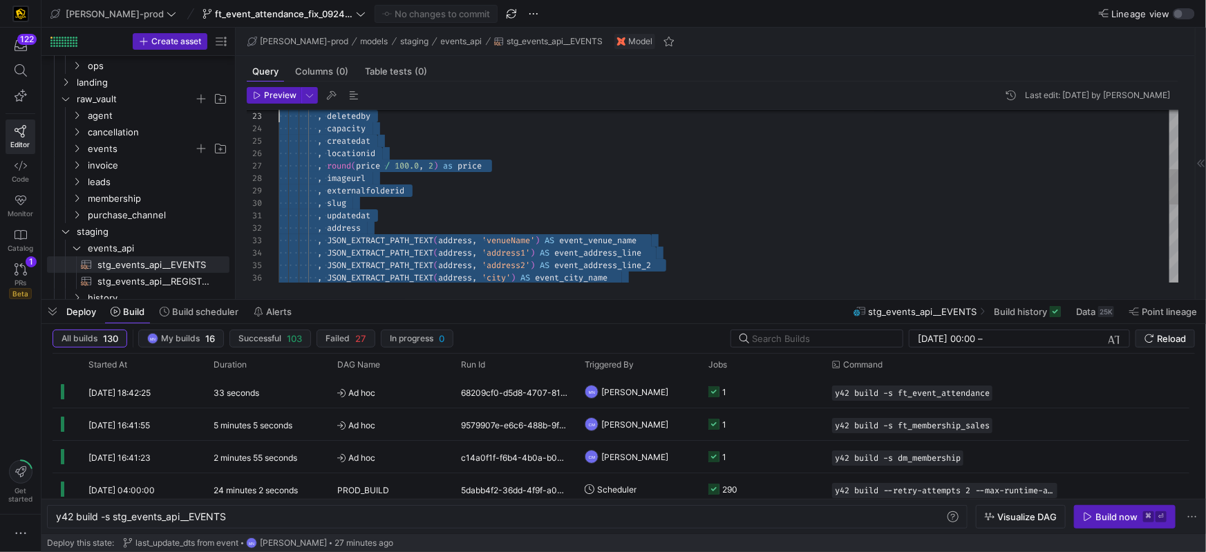
type textarea "renamed as ( select id , enddate , timezone , businessid , description , templa…"
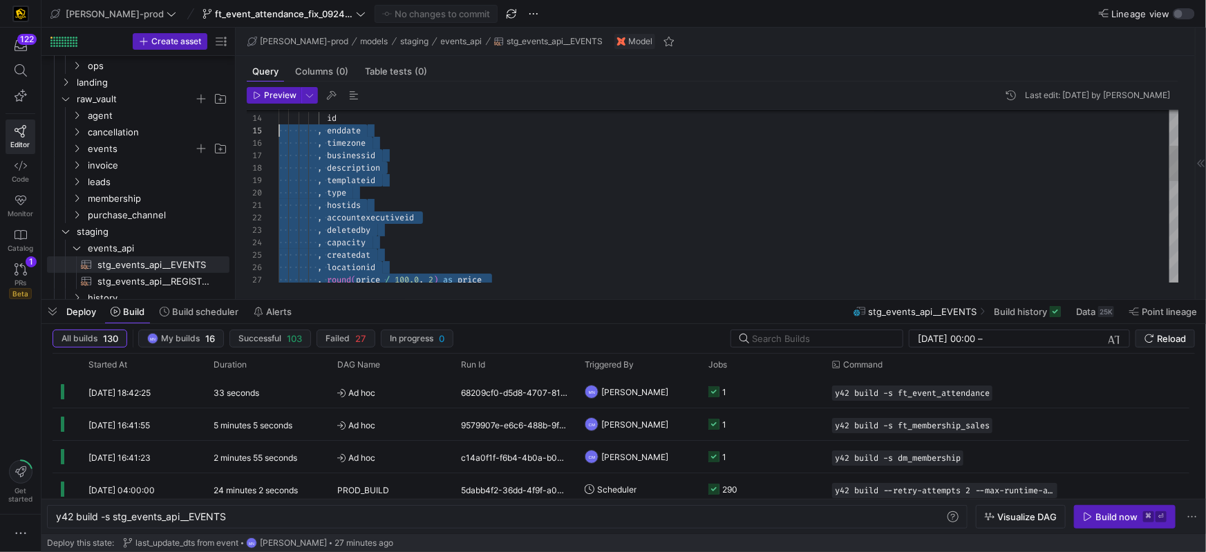
scroll to position [37, 0]
drag, startPoint x: 388, startPoint y: 223, endPoint x: 271, endPoint y: 115, distance: 159.0
